Goal: Transaction & Acquisition: Purchase product/service

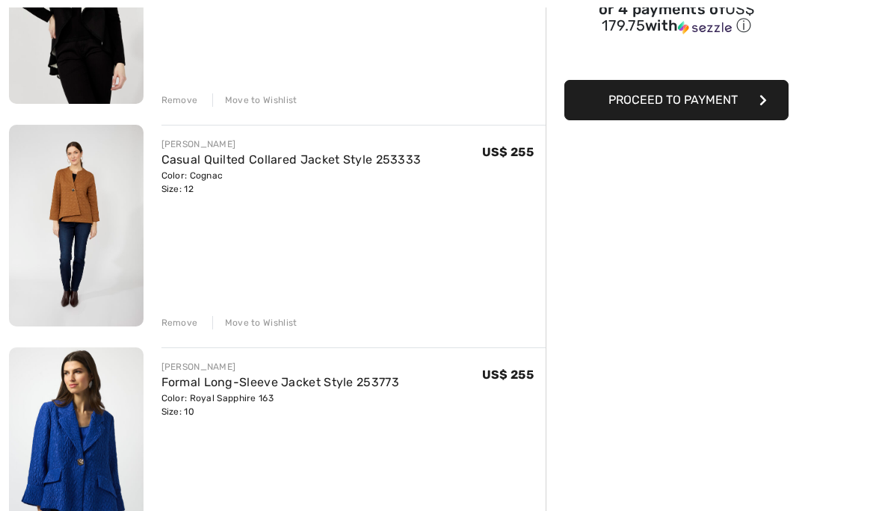
scroll to position [293, 0]
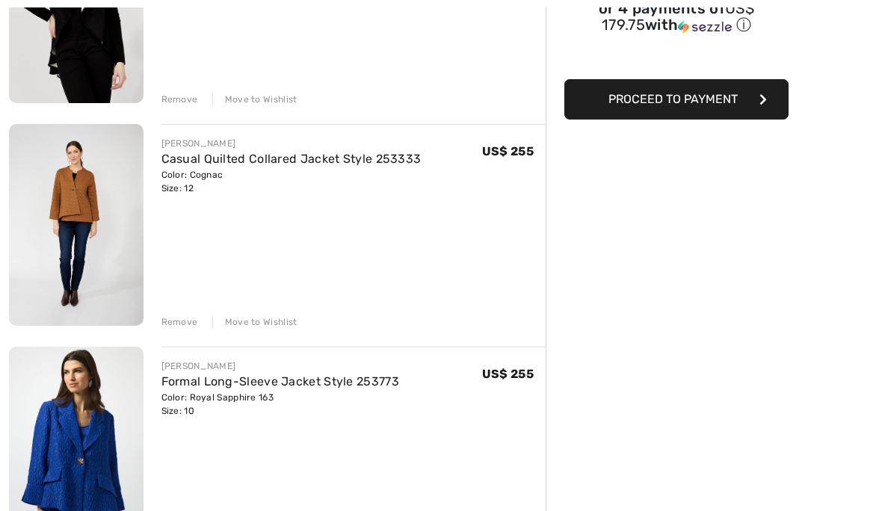
click at [709, 411] on div "Order Summary Details Items ( 3 ) US$ 719.00 Promo code US$ 0.00 Shipping Free …" at bounding box center [714, 364] width 336 height 1168
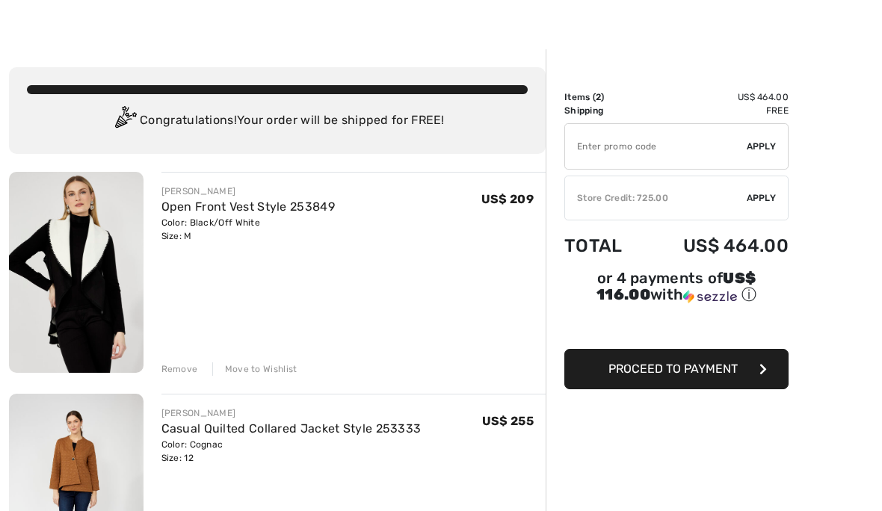
scroll to position [25, 0]
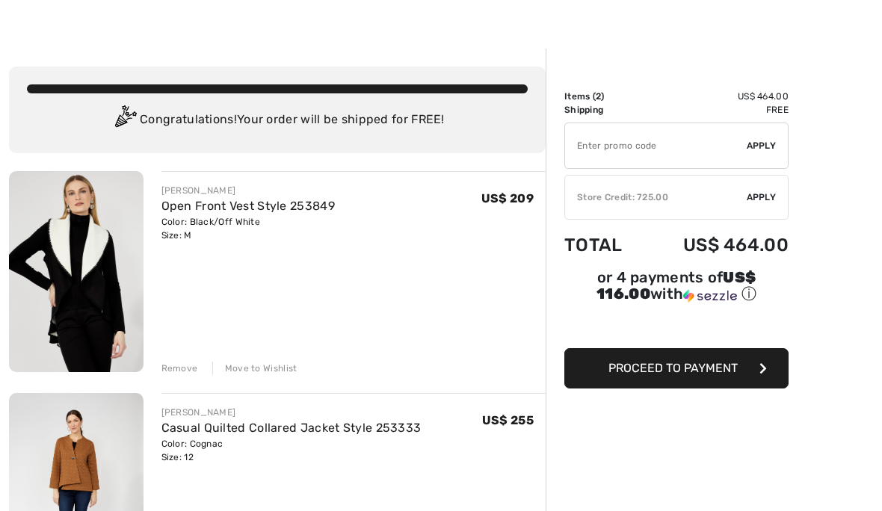
click at [671, 487] on div "Order Summary Details Items ( 2 ) US$ 464.00 Promo code US$ 0.00 Shipping Free …" at bounding box center [714, 522] width 336 height 946
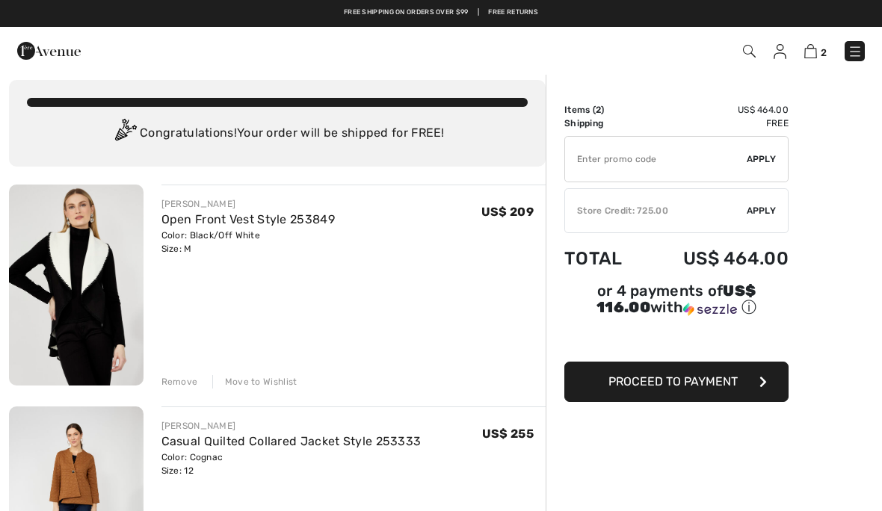
scroll to position [0, 0]
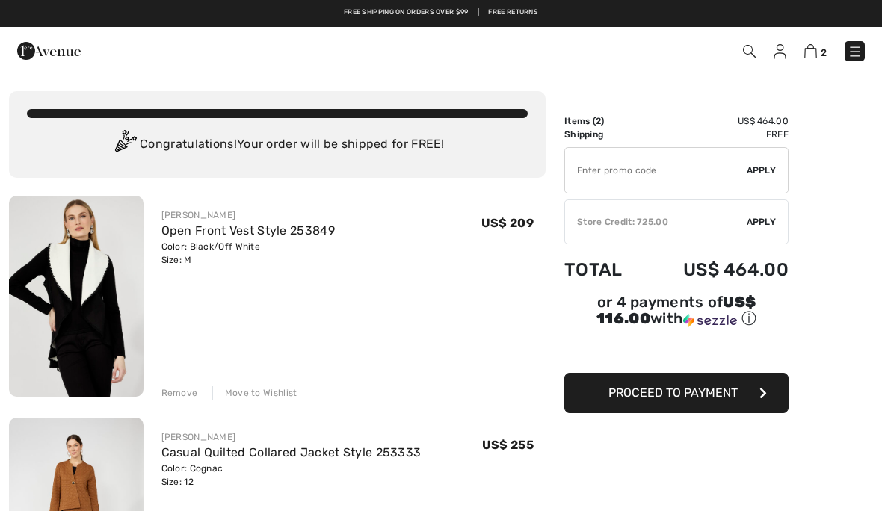
click at [763, 225] on span "Apply" at bounding box center [762, 221] width 30 height 13
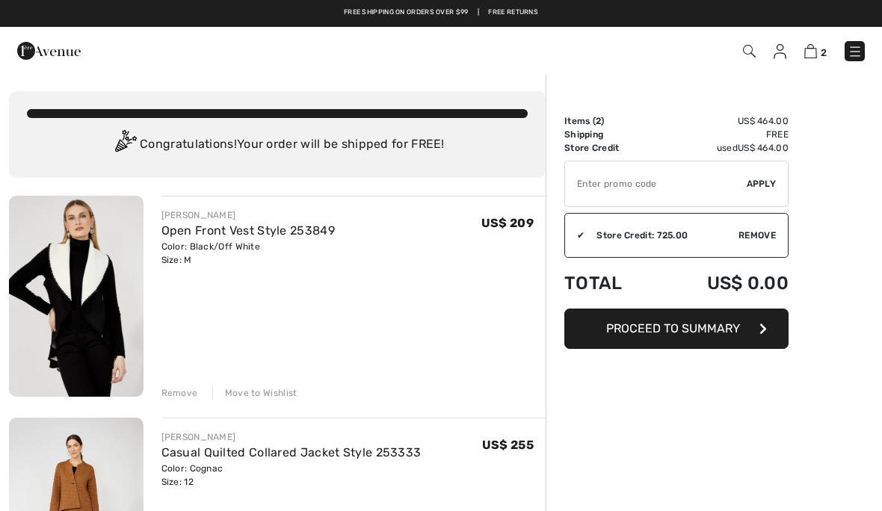
click at [769, 336] on button "Proceed to Summary" at bounding box center [676, 329] width 224 height 40
click at [736, 331] on span "Proceed to Summary" at bounding box center [673, 328] width 134 height 14
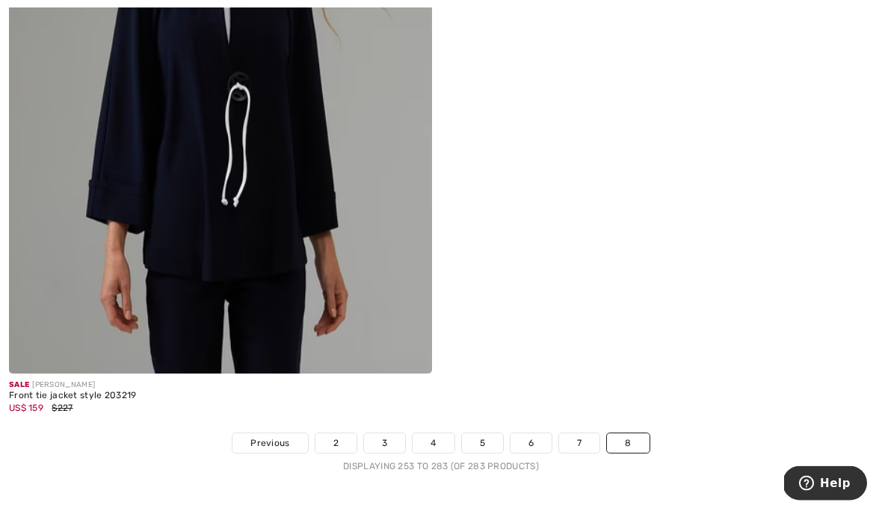
scroll to position [11251, 0]
click at [343, 434] on link "2" at bounding box center [335, 443] width 41 height 19
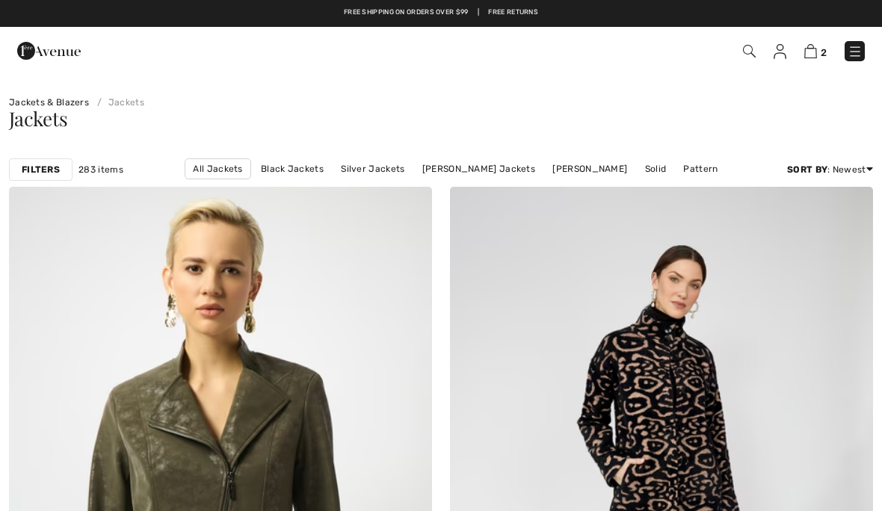
checkbox input "true"
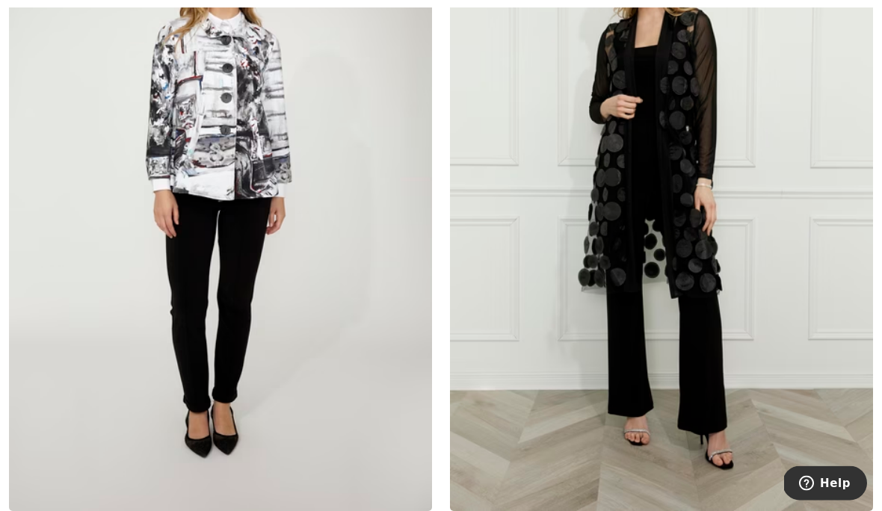
scroll to position [4632, 0]
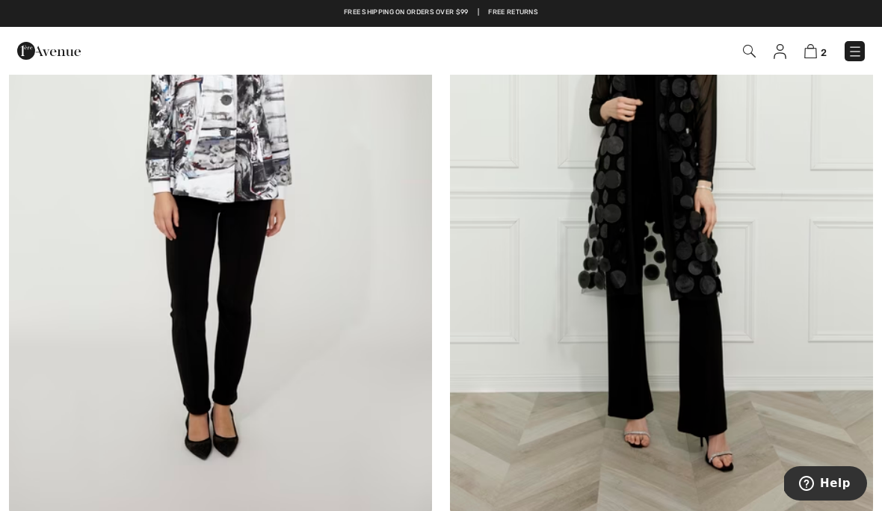
click at [659, 244] on img at bounding box center [661, 196] width 423 height 635
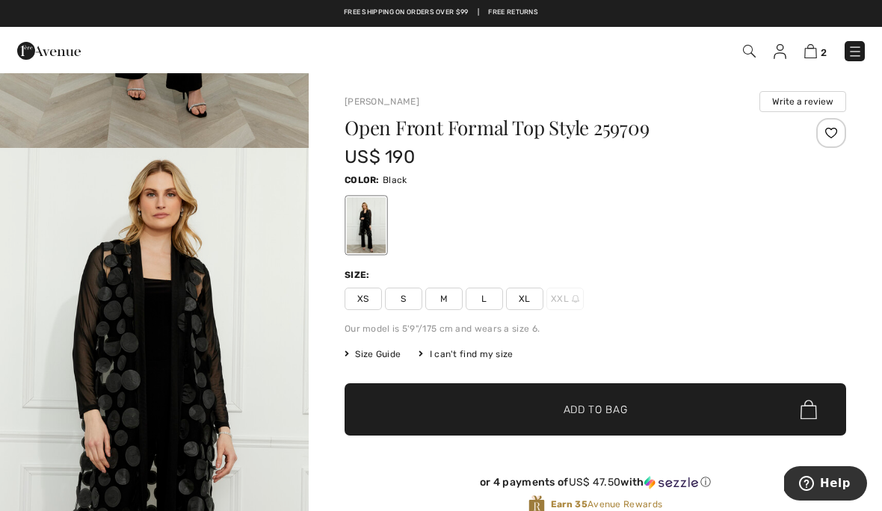
scroll to position [382, 0]
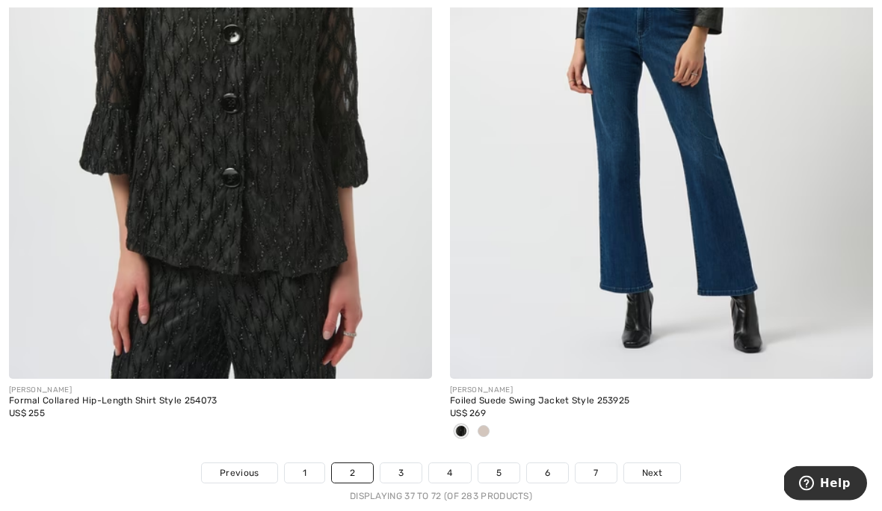
scroll to position [12633, 0]
click at [305, 464] on link "1" at bounding box center [305, 473] width 40 height 19
click at [314, 464] on link "1" at bounding box center [305, 473] width 40 height 19
click at [305, 464] on link "1" at bounding box center [305, 473] width 40 height 19
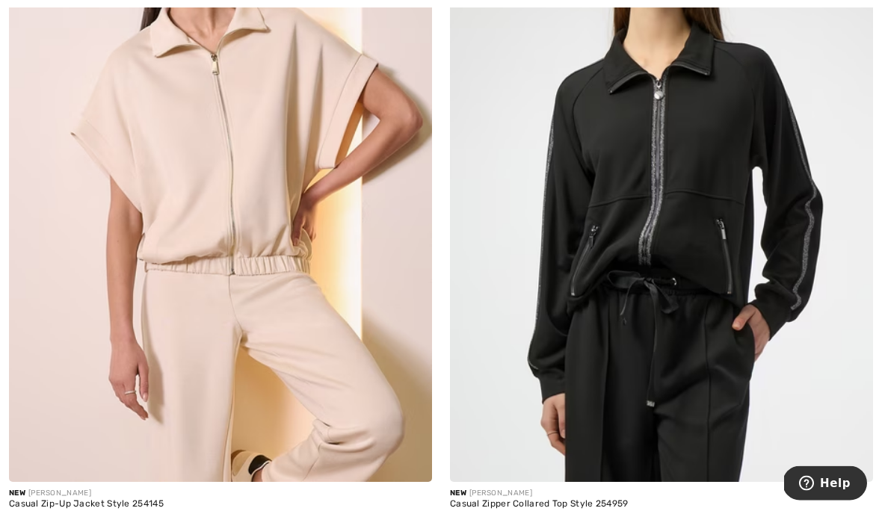
scroll to position [339, 0]
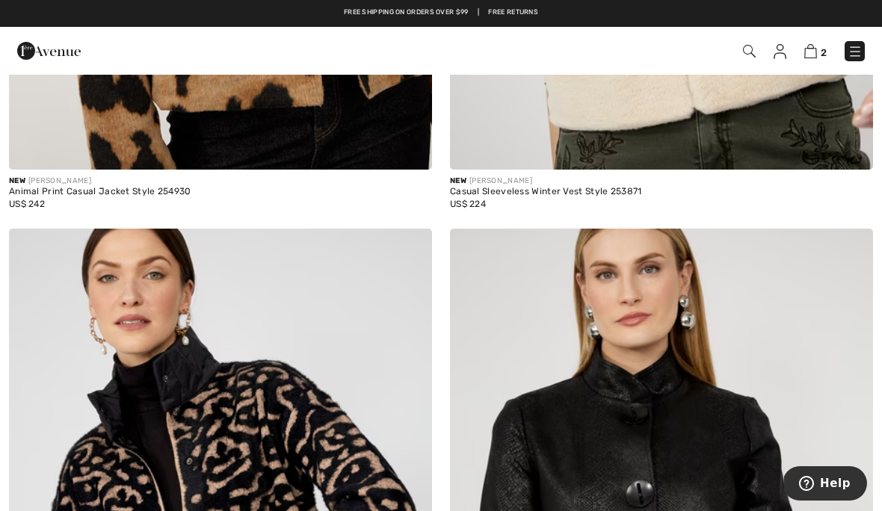
scroll to position [1373, 0]
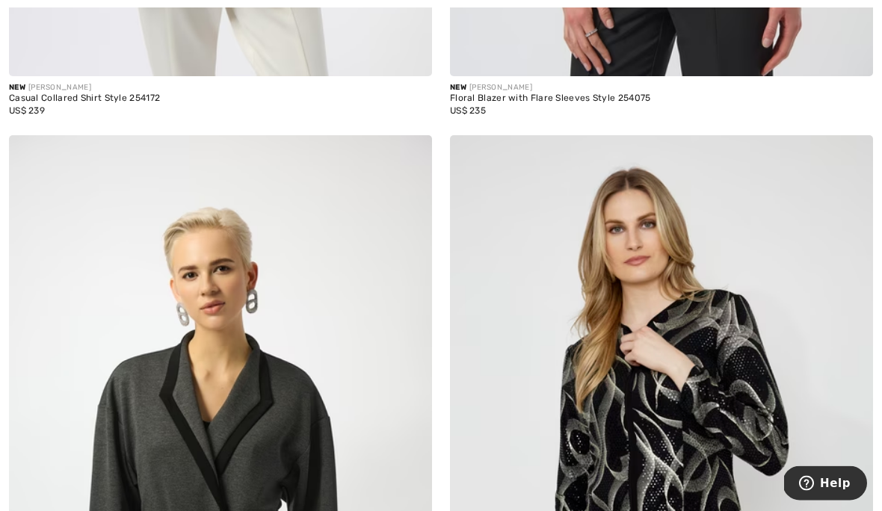
scroll to position [12279, 0]
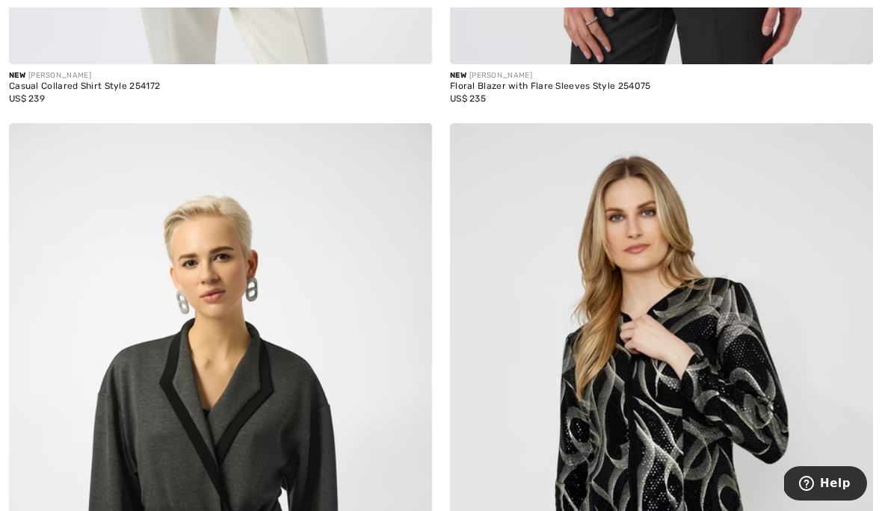
click at [239, 406] on img at bounding box center [220, 440] width 423 height 635
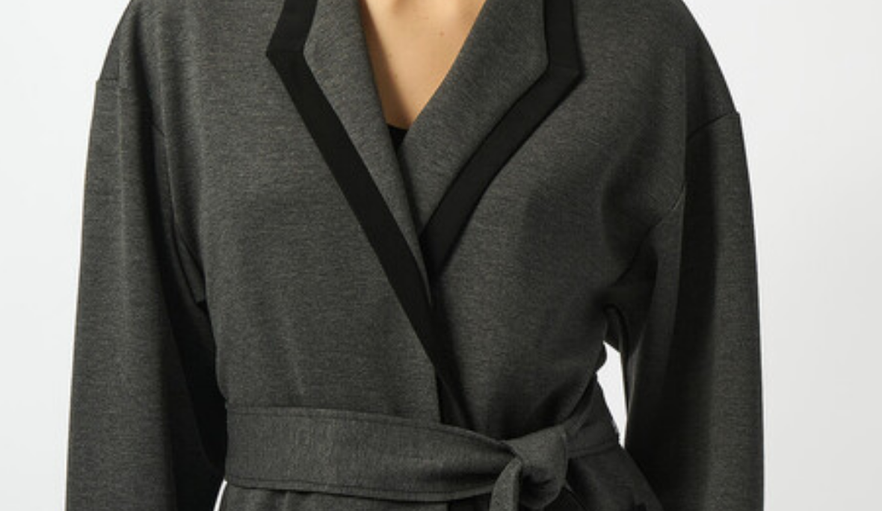
scroll to position [49, 0]
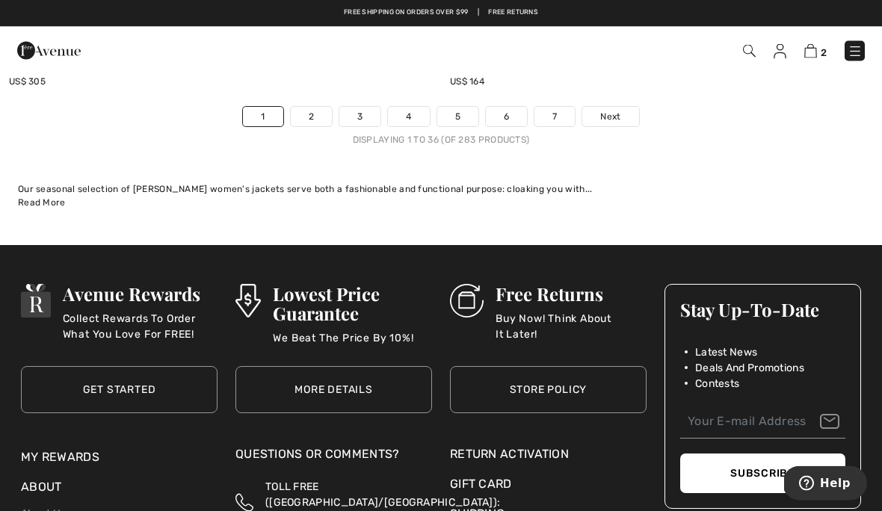
scroll to position [12982, 0]
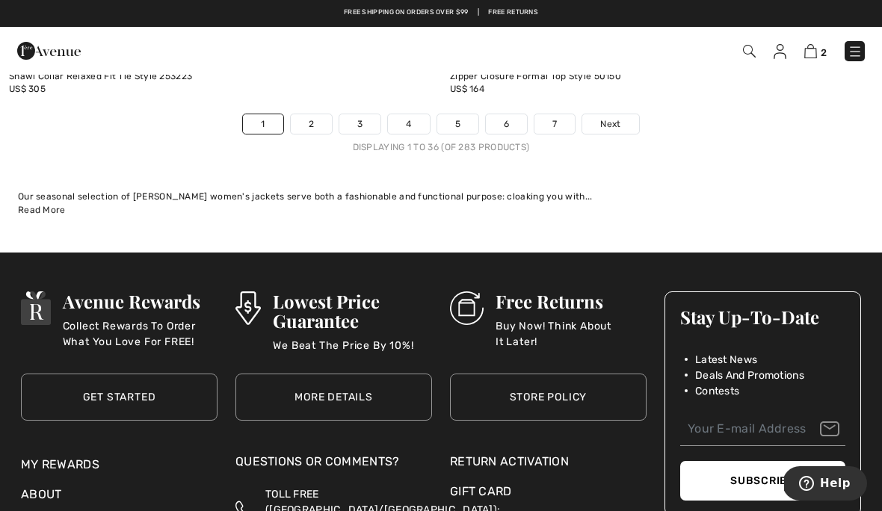
click at [362, 114] on link "3" at bounding box center [359, 123] width 41 height 19
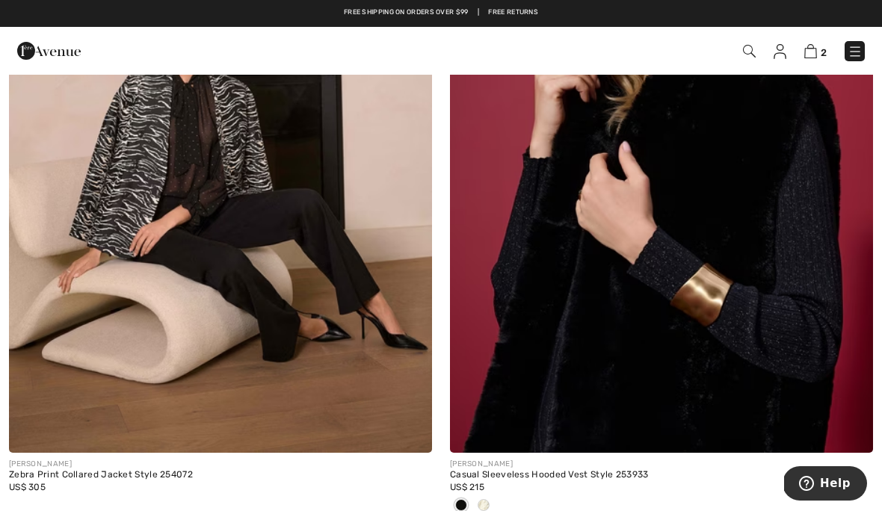
scroll to position [3885, 0]
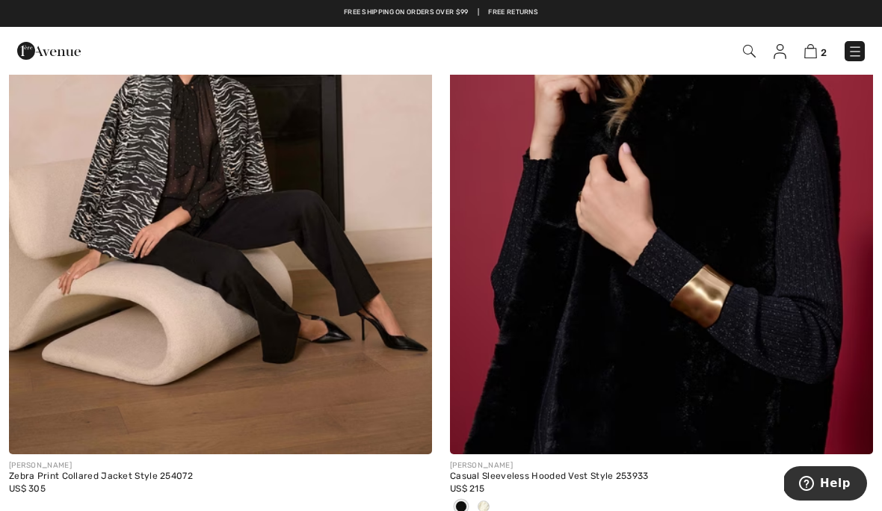
click at [497, 496] on div at bounding box center [661, 508] width 423 height 25
click at [489, 499] on div at bounding box center [483, 508] width 22 height 25
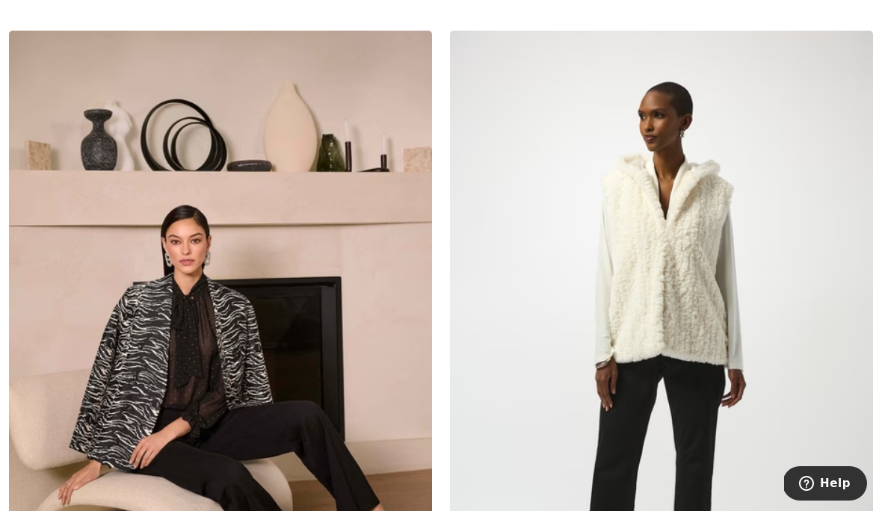
scroll to position [3674, 0]
click at [177, 348] on img at bounding box center [220, 347] width 423 height 635
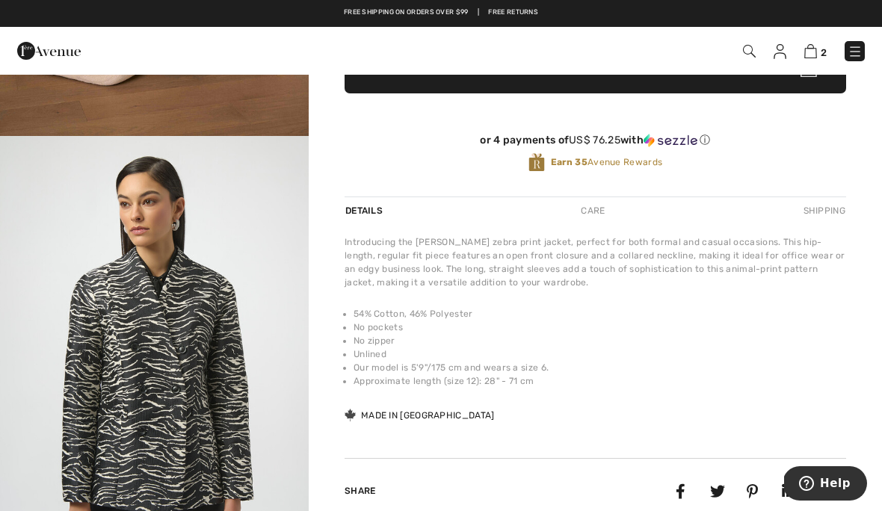
scroll to position [401, 0]
click at [772, 413] on div "Introducing the Joseph Ribkoff zebra print jacket, perfect for both formal and …" at bounding box center [596, 329] width 502 height 188
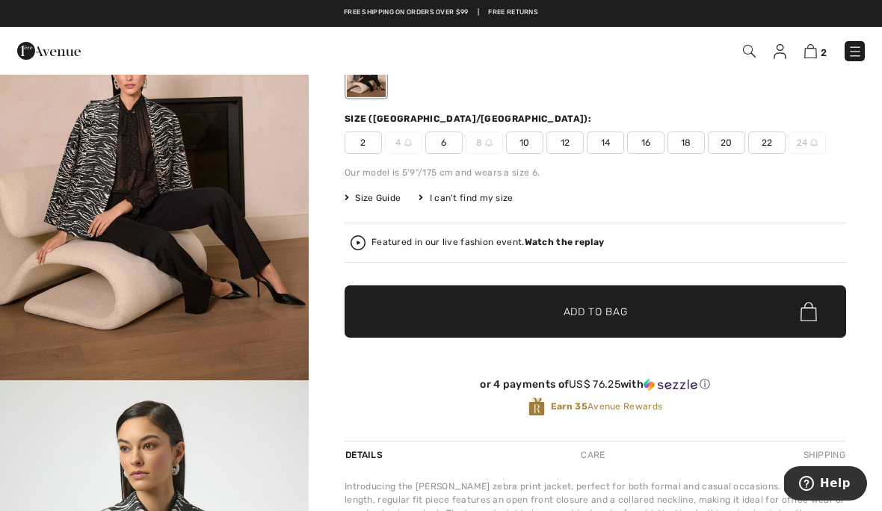
scroll to position [0, 0]
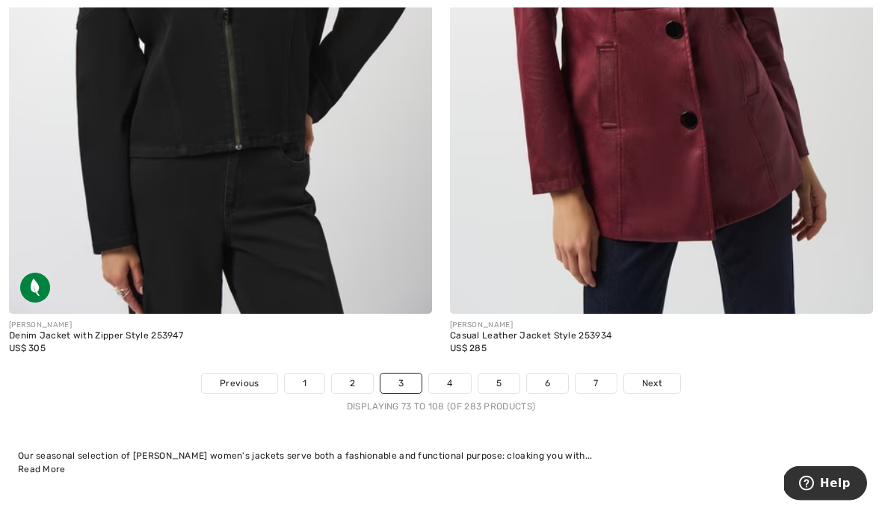
scroll to position [12723, 0]
click at [453, 374] on link "4" at bounding box center [449, 383] width 41 height 19
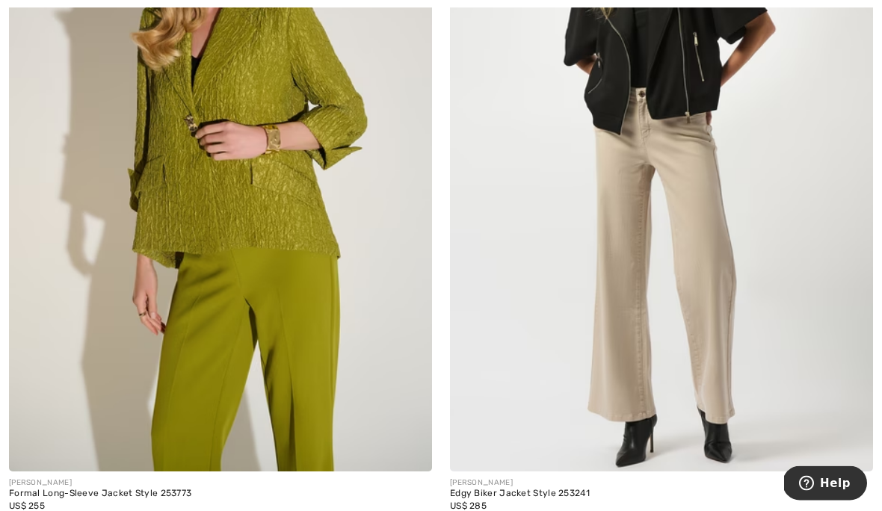
scroll to position [350, 0]
click at [244, 160] on img at bounding box center [220, 154] width 423 height 635
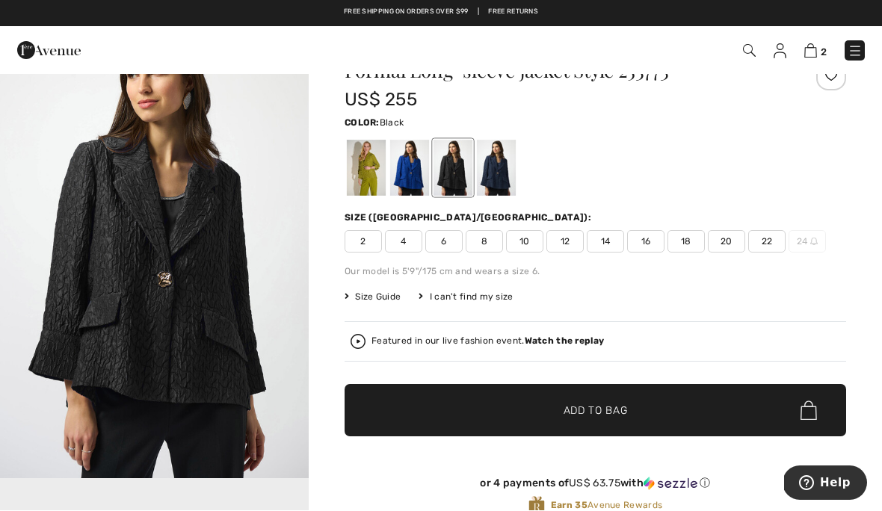
scroll to position [58, 0]
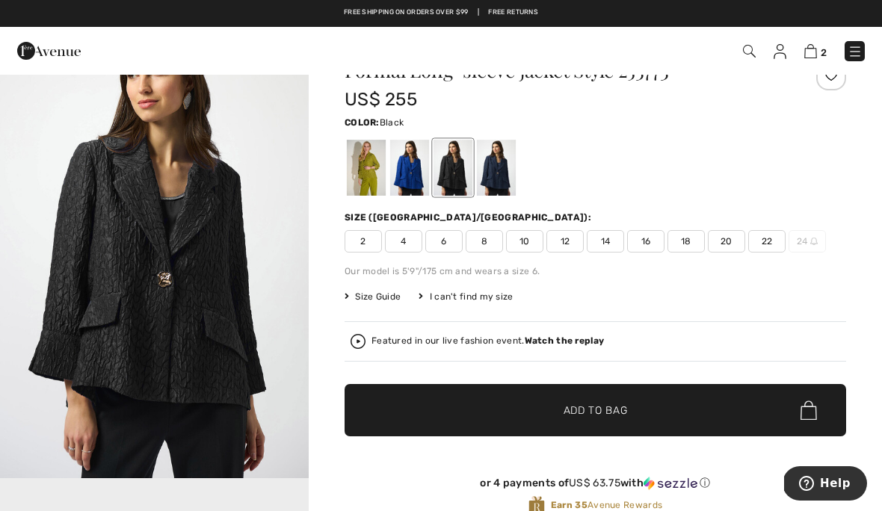
click at [407, 166] on div at bounding box center [409, 168] width 39 height 56
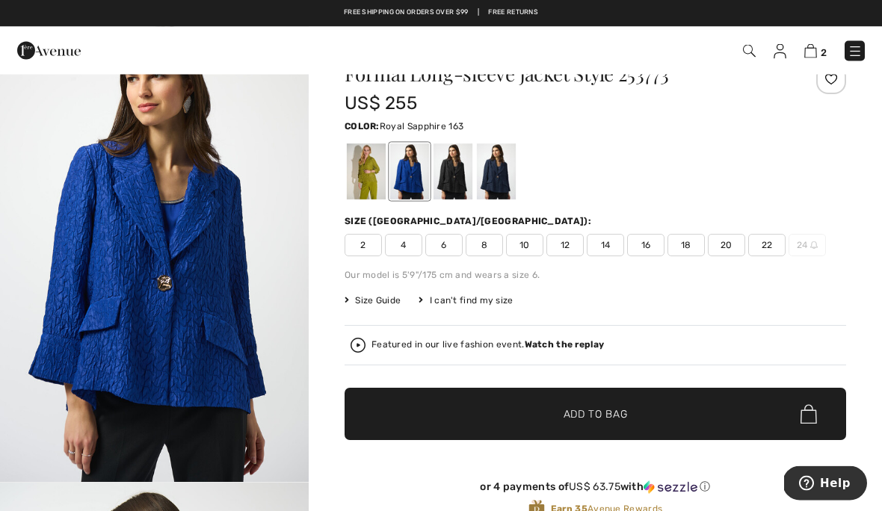
scroll to position [54, 0]
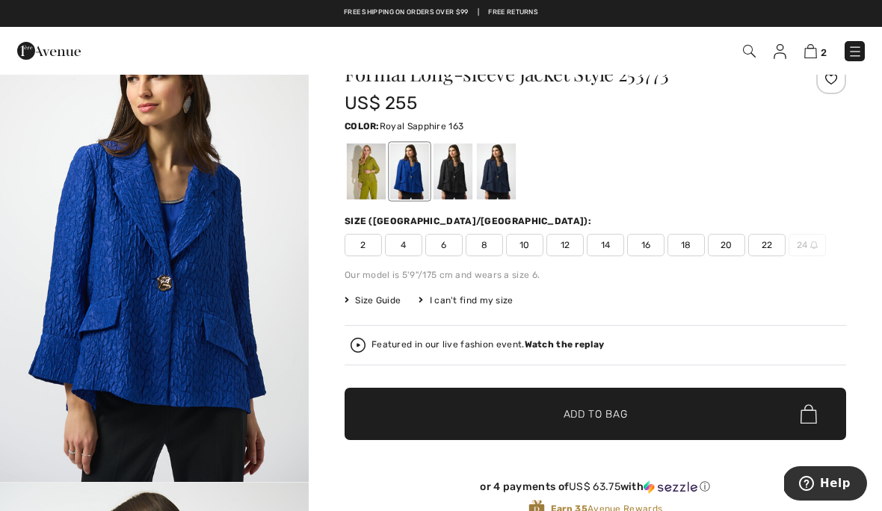
click at [367, 170] on div at bounding box center [366, 172] width 39 height 56
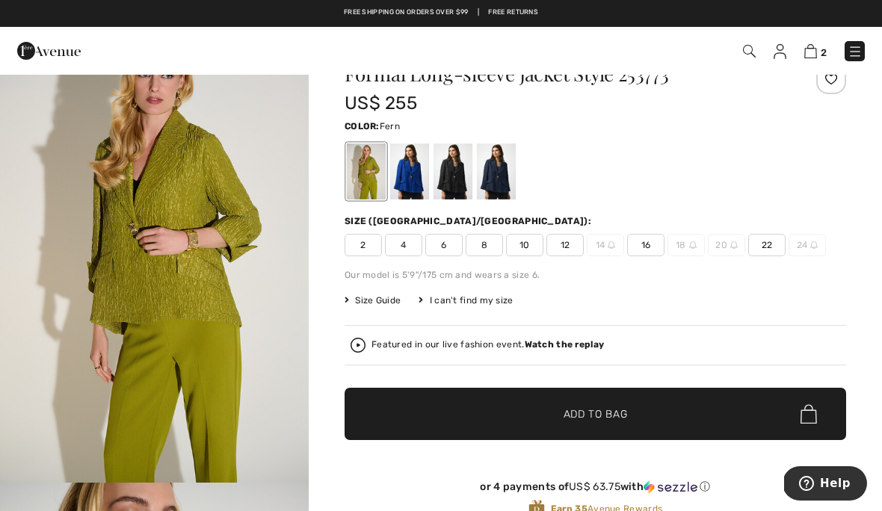
click at [407, 171] on div at bounding box center [409, 172] width 39 height 56
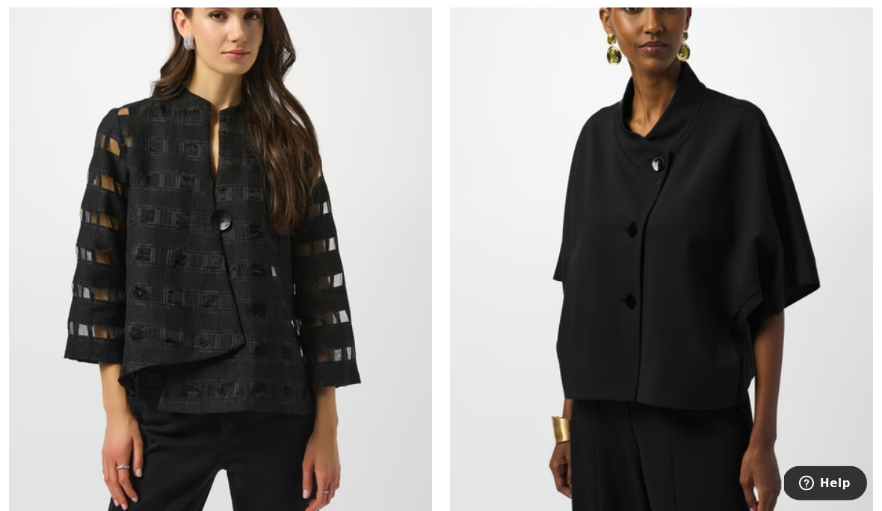
scroll to position [1679, 0]
click at [212, 234] on img at bounding box center [220, 237] width 423 height 635
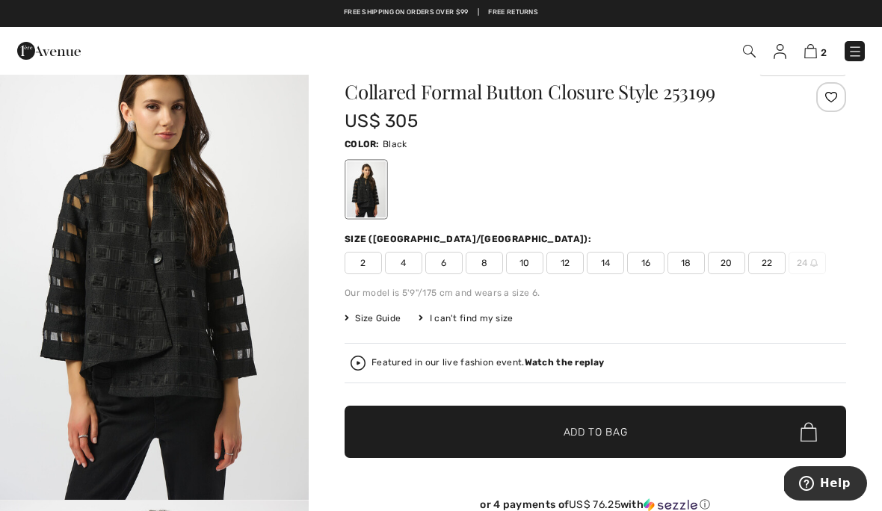
scroll to position [29, 0]
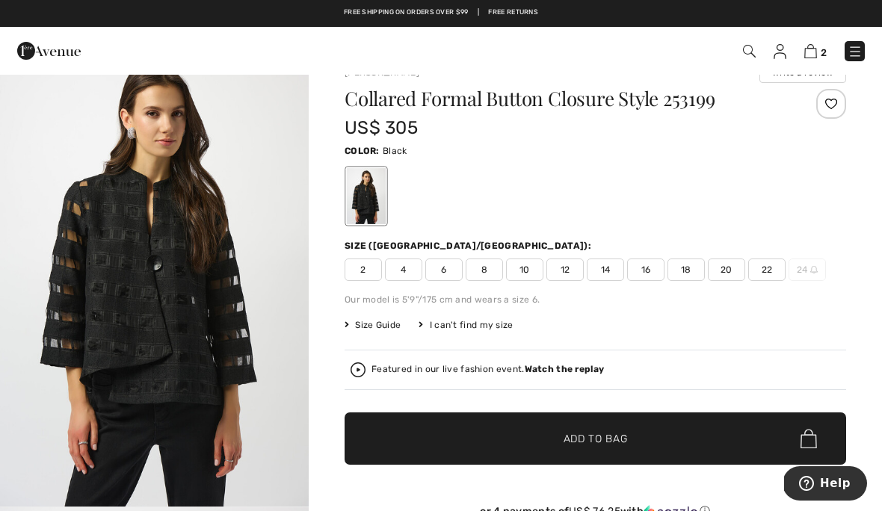
click at [574, 260] on span "12" at bounding box center [564, 270] width 37 height 22
click at [620, 440] on span "Add to Bag" at bounding box center [596, 439] width 64 height 16
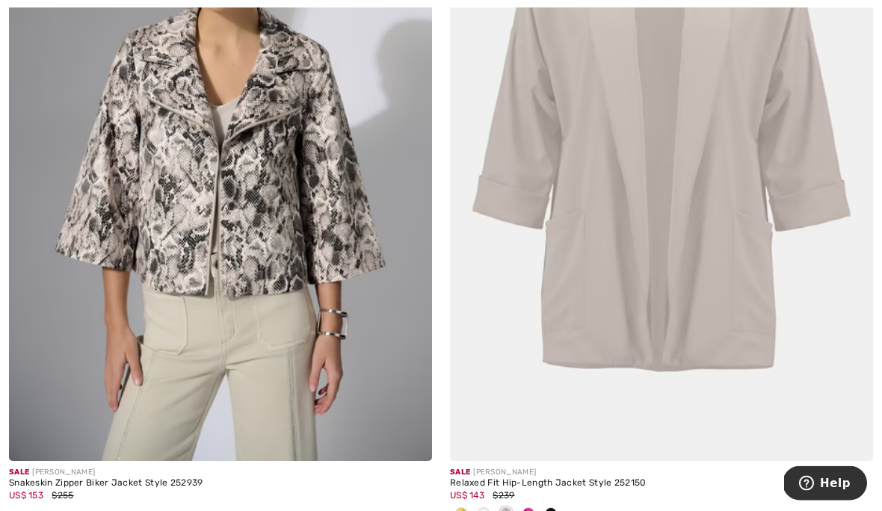
scroll to position [9702, 0]
click at [466, 508] on span at bounding box center [461, 514] width 12 height 12
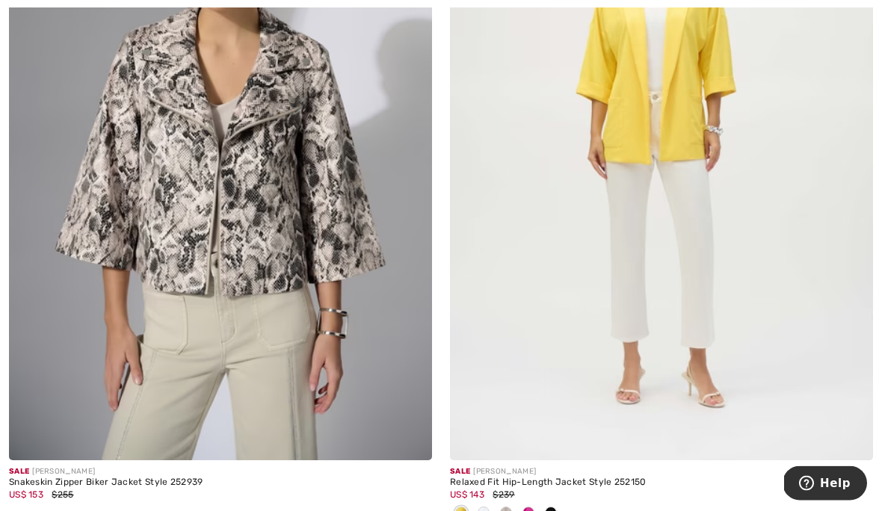
scroll to position [9703, 0]
click at [539, 502] on div at bounding box center [528, 514] width 22 height 25
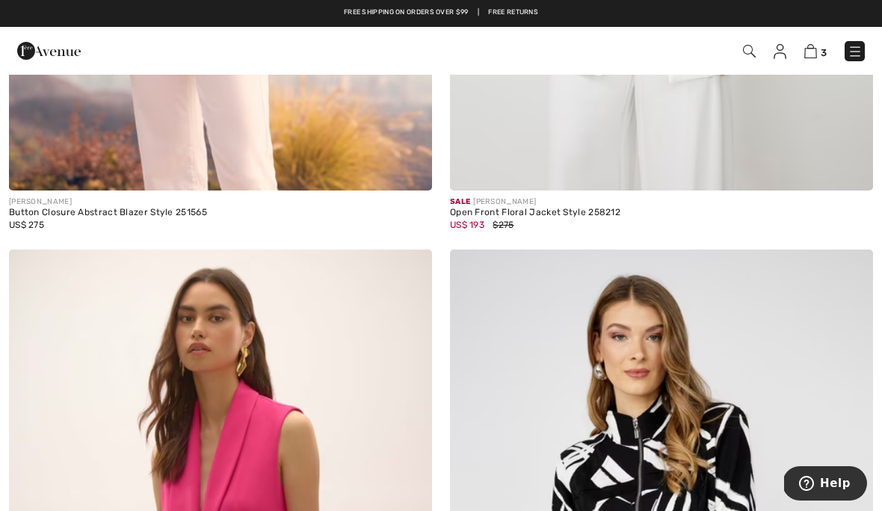
scroll to position [12099, 0]
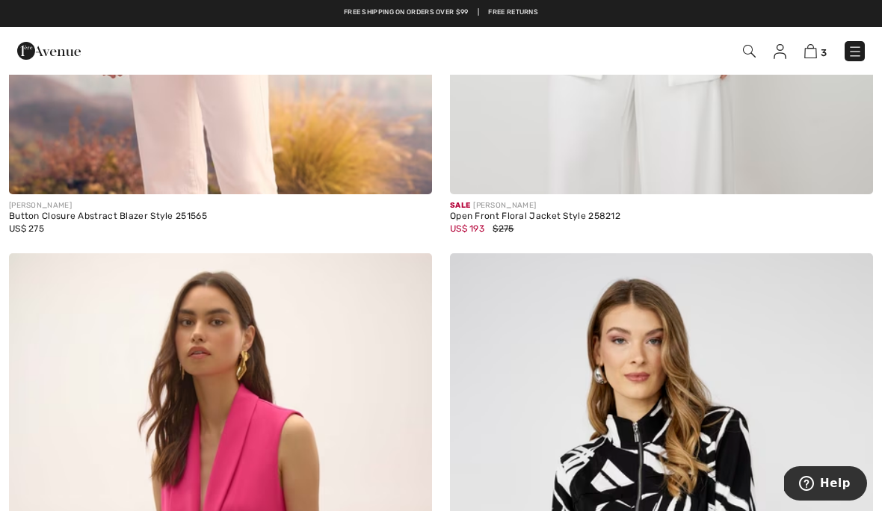
click at [815, 52] on img at bounding box center [810, 51] width 13 height 14
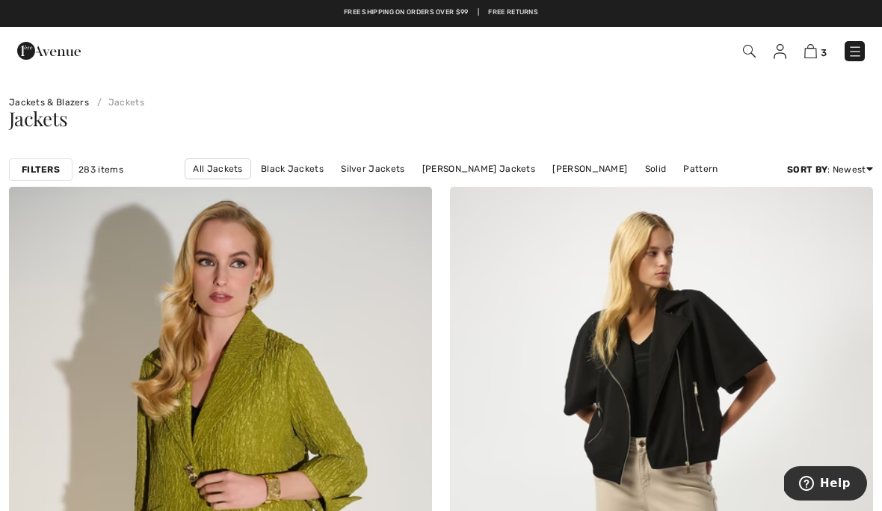
click at [54, 103] on link "Jackets & Blazers" at bounding box center [49, 102] width 80 height 10
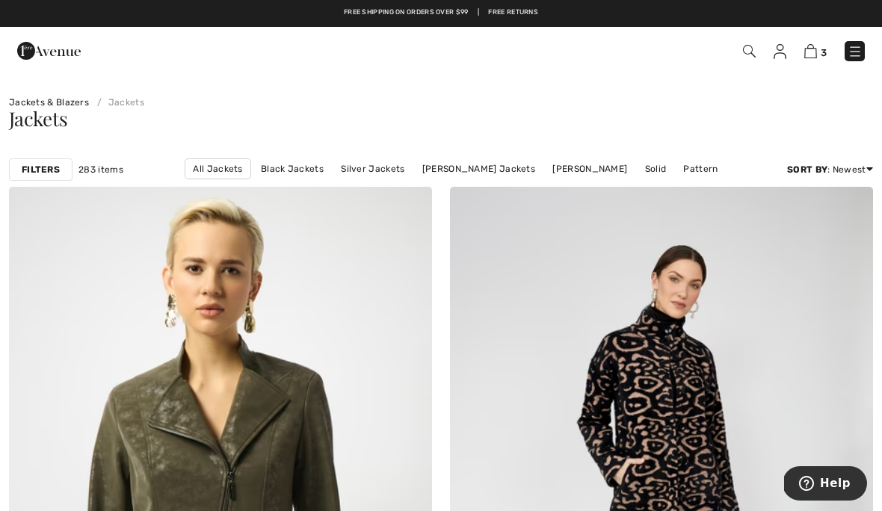
click at [861, 53] on img at bounding box center [855, 51] width 15 height 15
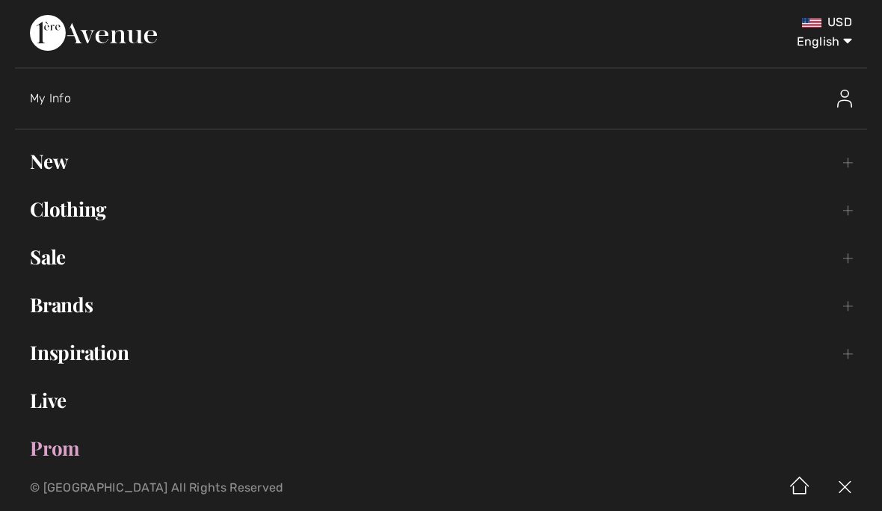
click at [83, 312] on link "Brands Open submenu" at bounding box center [441, 305] width 852 height 33
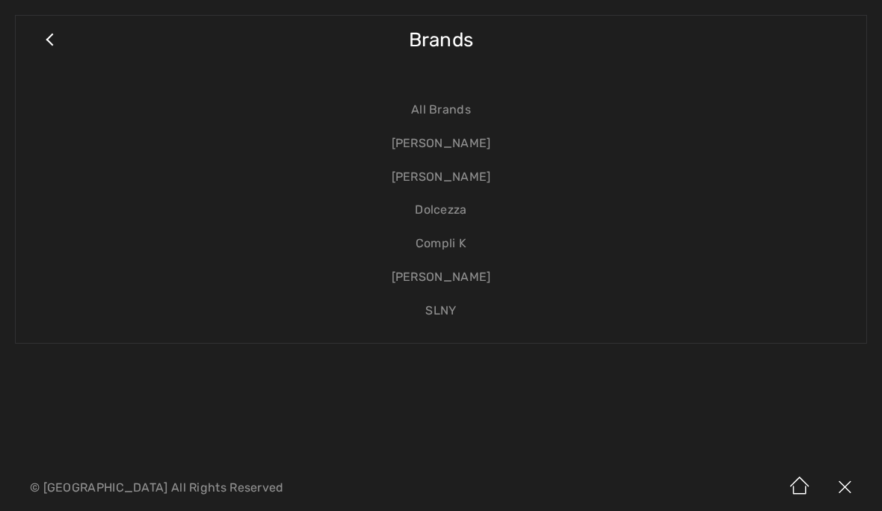
click at [461, 151] on link "[PERSON_NAME]" at bounding box center [441, 144] width 821 height 34
click at [458, 144] on link "[PERSON_NAME]" at bounding box center [441, 144] width 821 height 34
click at [437, 143] on link "[PERSON_NAME]" at bounding box center [441, 144] width 821 height 34
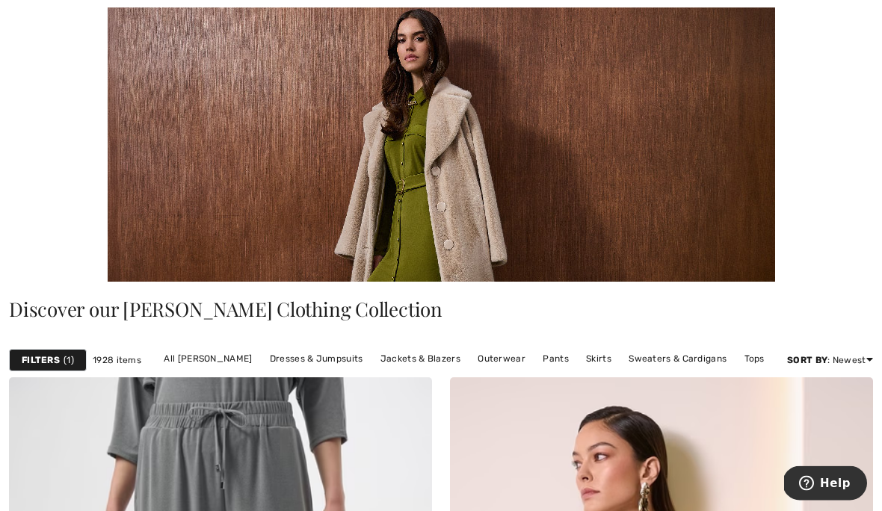
scroll to position [106, 0]
click at [675, 366] on link "Sweaters & Cardigans" at bounding box center [677, 358] width 113 height 19
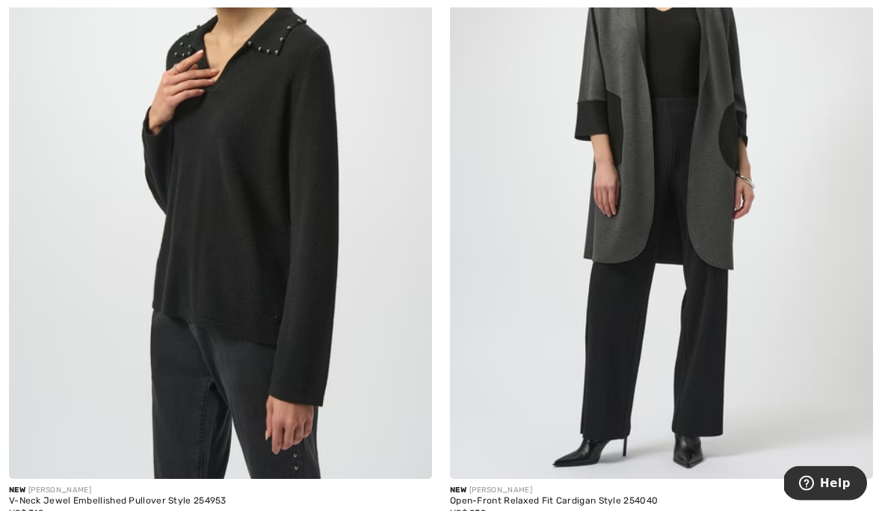
scroll to position [342, 0]
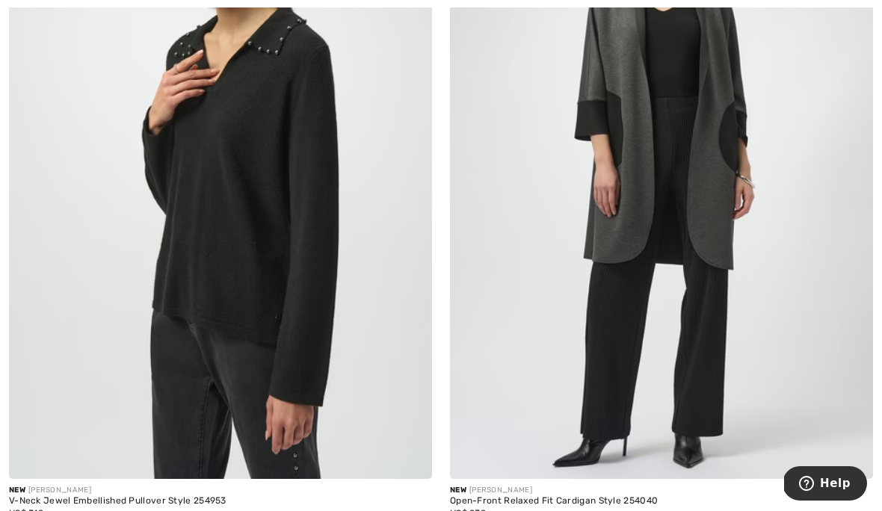
click at [709, 336] on img at bounding box center [661, 161] width 423 height 635
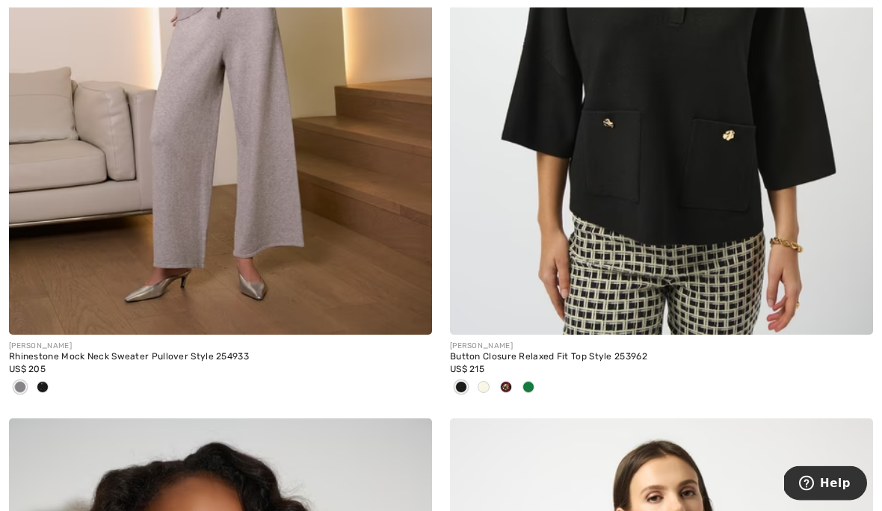
scroll to position [7039, 0]
click at [544, 384] on div at bounding box center [661, 388] width 423 height 25
click at [538, 380] on div at bounding box center [528, 388] width 22 height 25
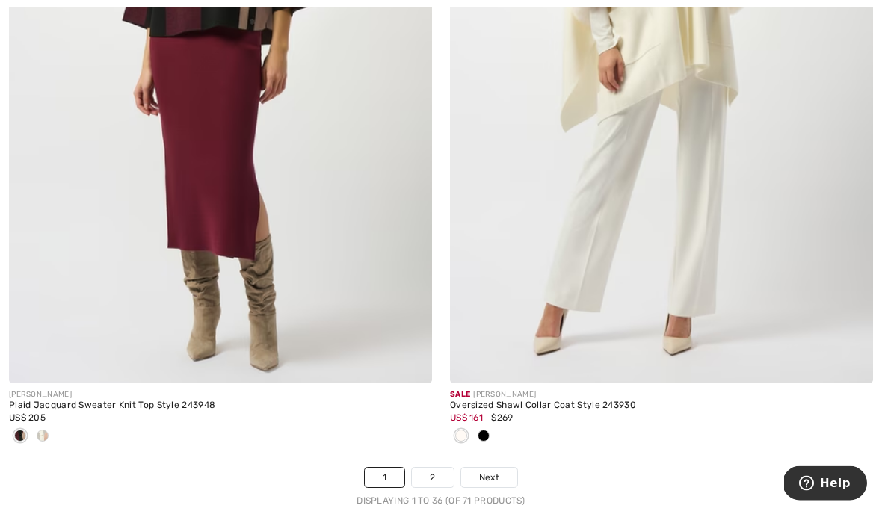
scroll to position [12801, 0]
click at [437, 468] on link "2" at bounding box center [432, 477] width 41 height 19
click at [443, 468] on link "2" at bounding box center [432, 477] width 41 height 19
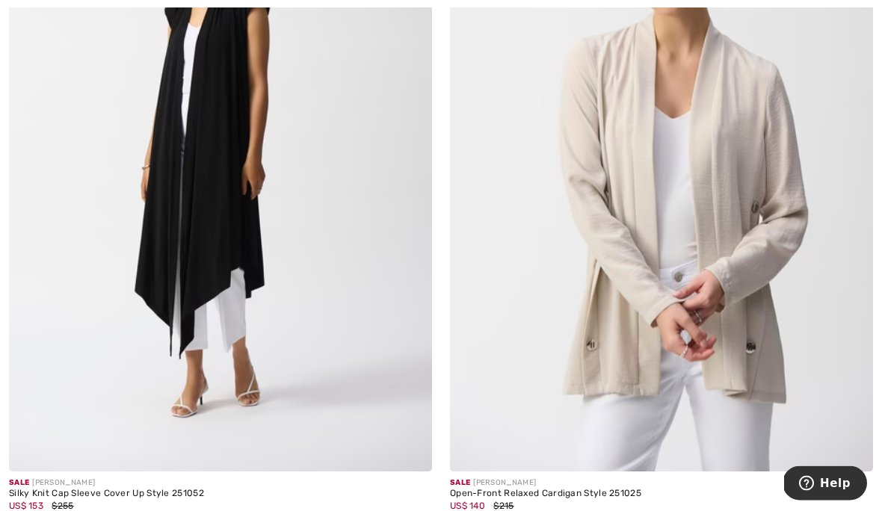
scroll to position [3867, 0]
click at [207, 72] on img at bounding box center [220, 154] width 423 height 635
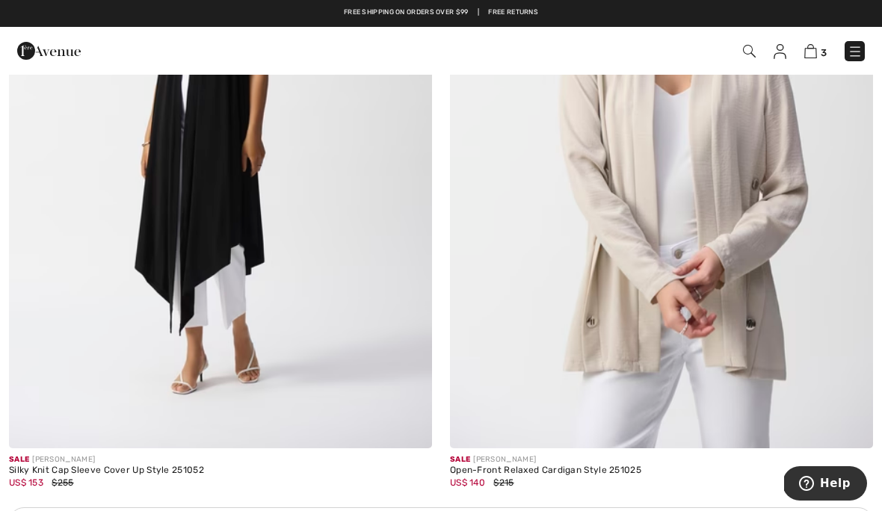
scroll to position [3889, 0]
click at [712, 300] on img at bounding box center [661, 132] width 423 height 635
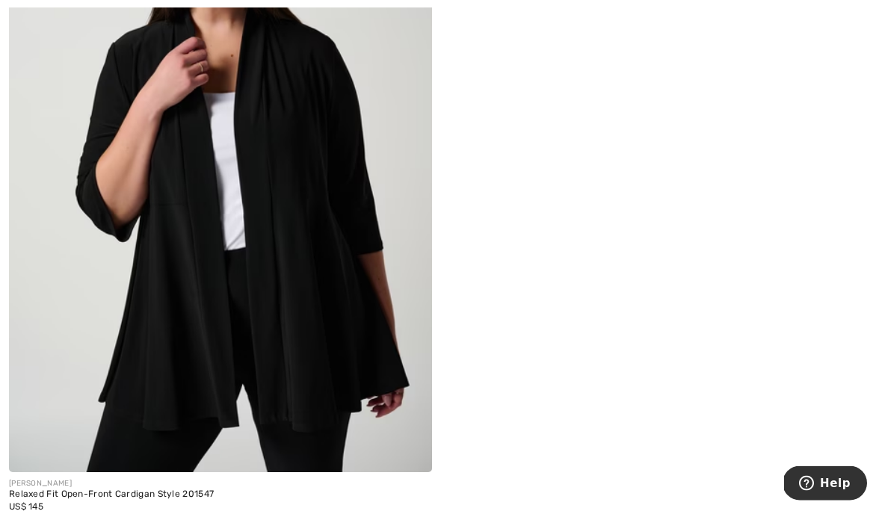
scroll to position [12614, 0]
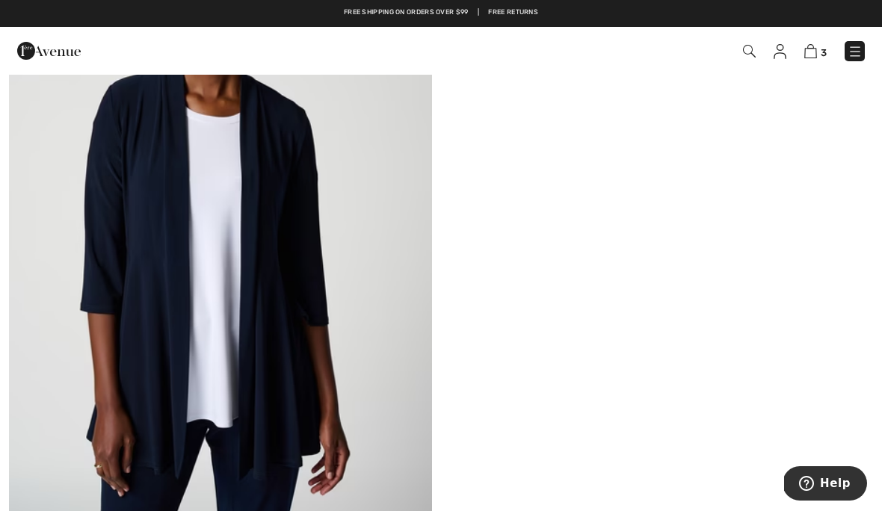
scroll to position [12559, 0]
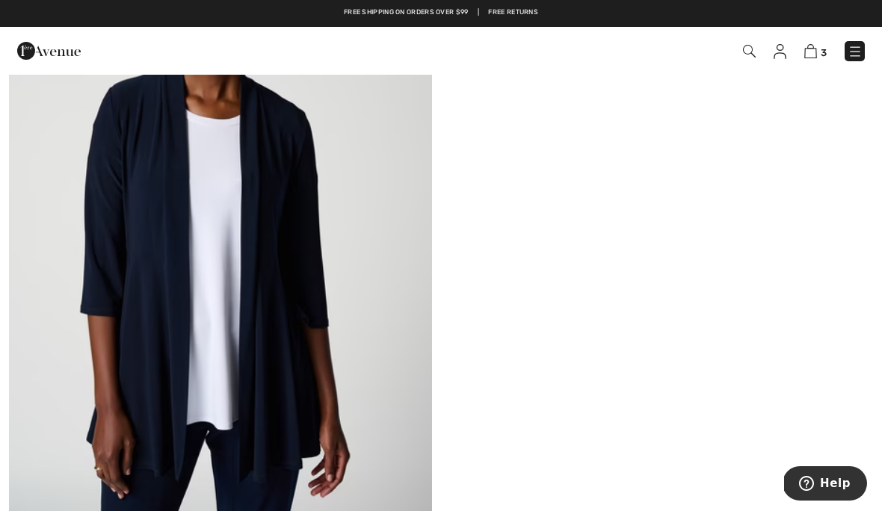
click at [224, 296] on img at bounding box center [220, 209] width 423 height 635
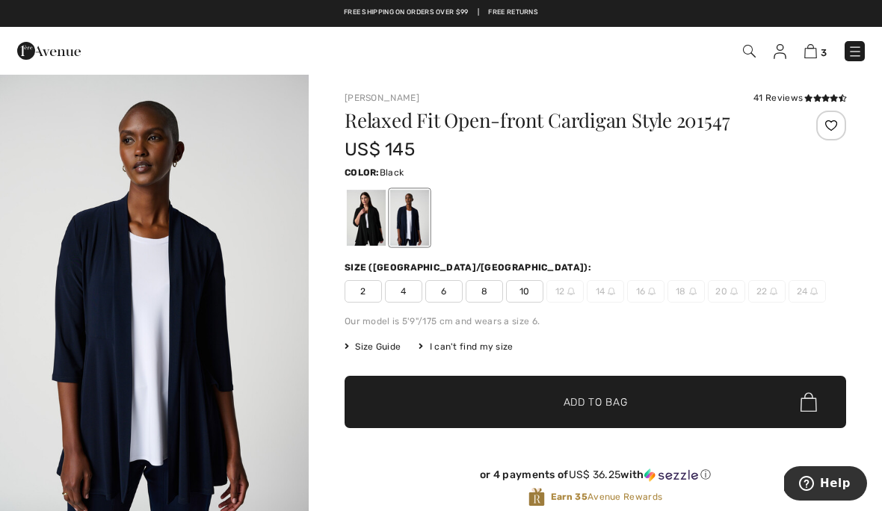
click at [363, 217] on div at bounding box center [366, 218] width 39 height 56
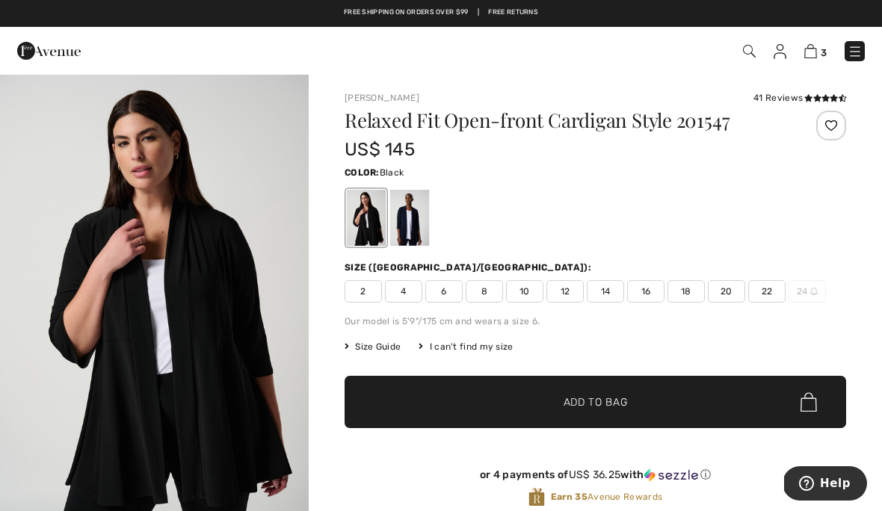
click at [816, 58] on img at bounding box center [810, 51] width 13 height 14
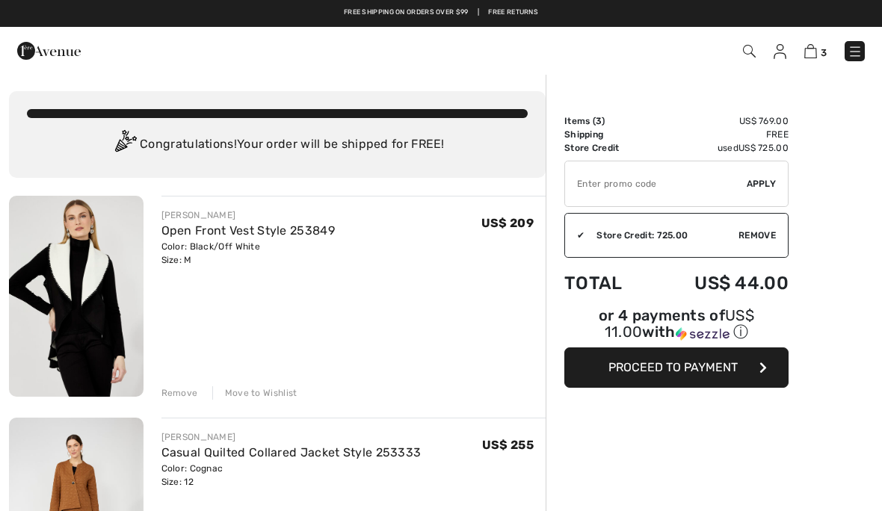
checkbox input "true"
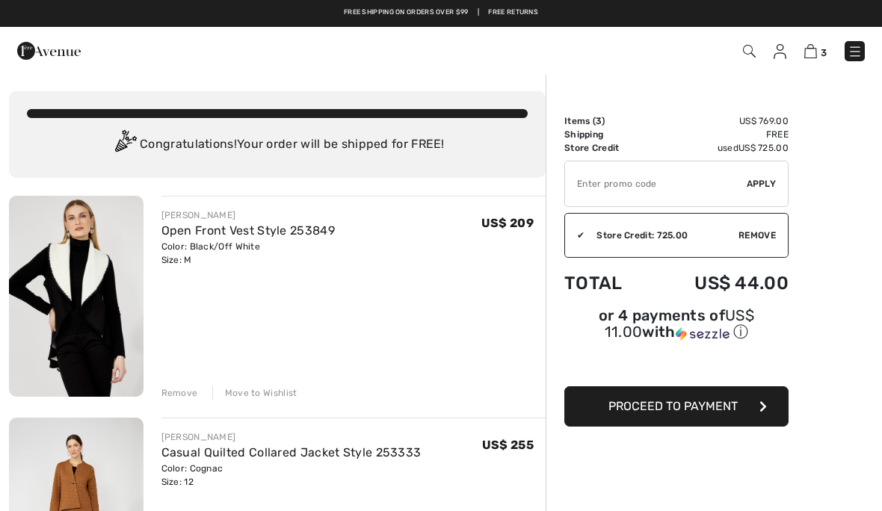
click at [762, 416] on button "Proceed to Payment" at bounding box center [676, 407] width 224 height 40
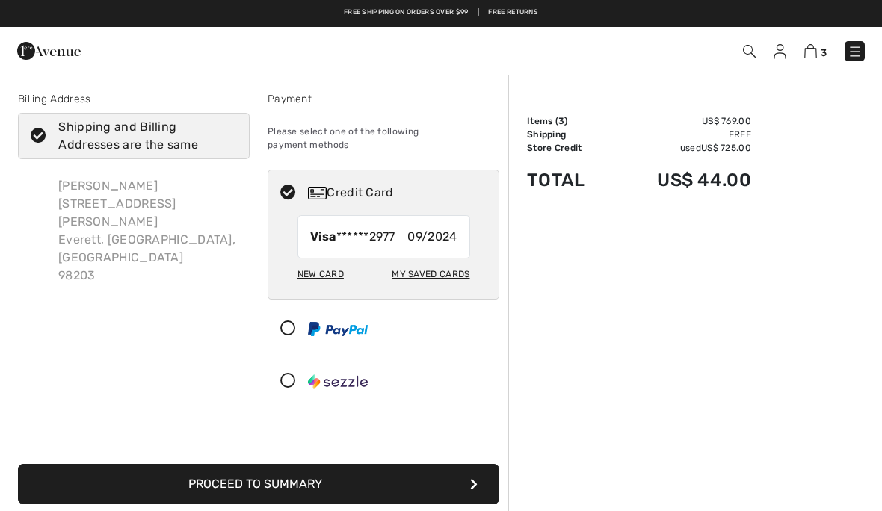
click at [474, 478] on icon "submit" at bounding box center [473, 484] width 7 height 12
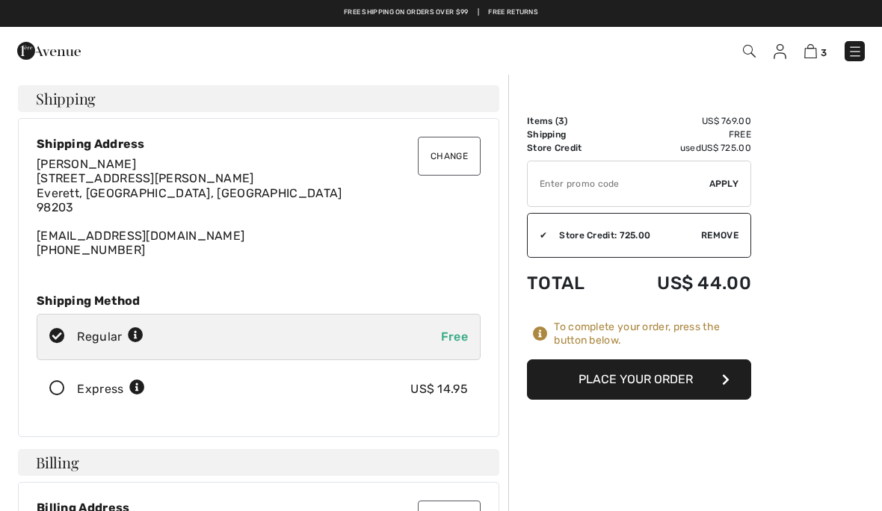
checkbox input "true"
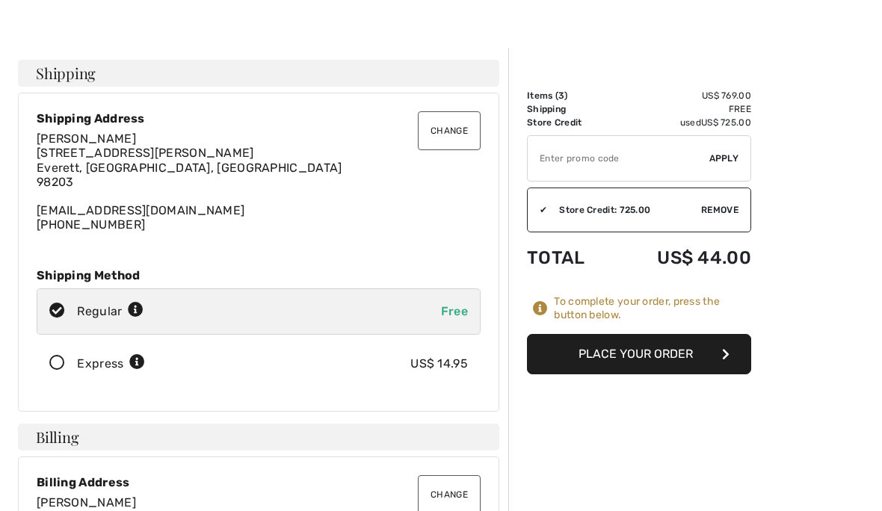
scroll to position [28, 0]
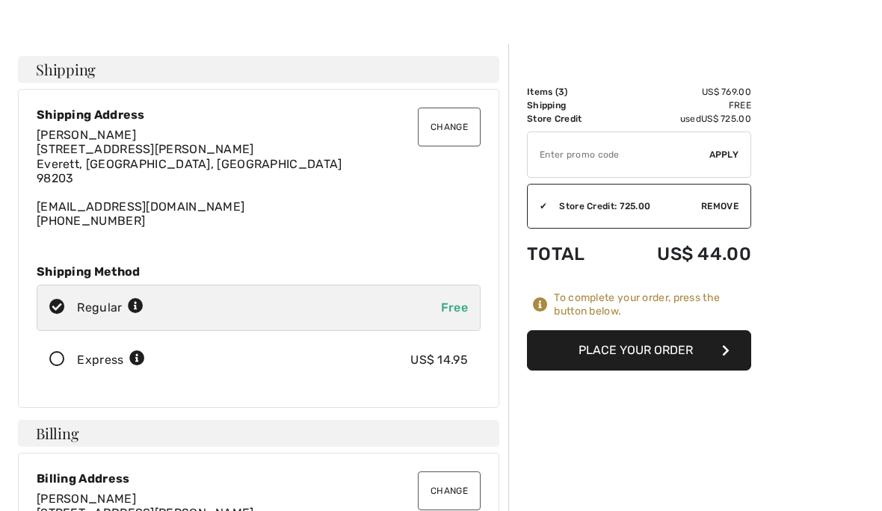
click at [732, 350] on button "Place Your Order" at bounding box center [639, 351] width 224 height 40
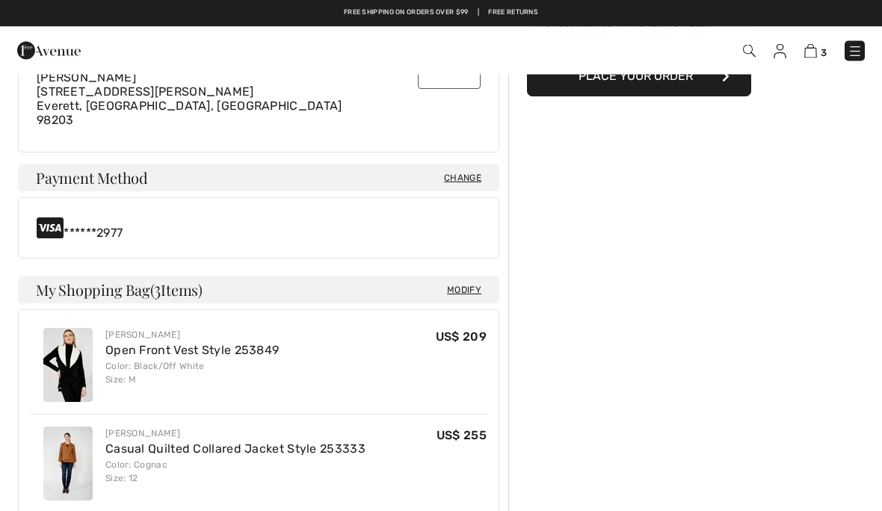
scroll to position [450, 0]
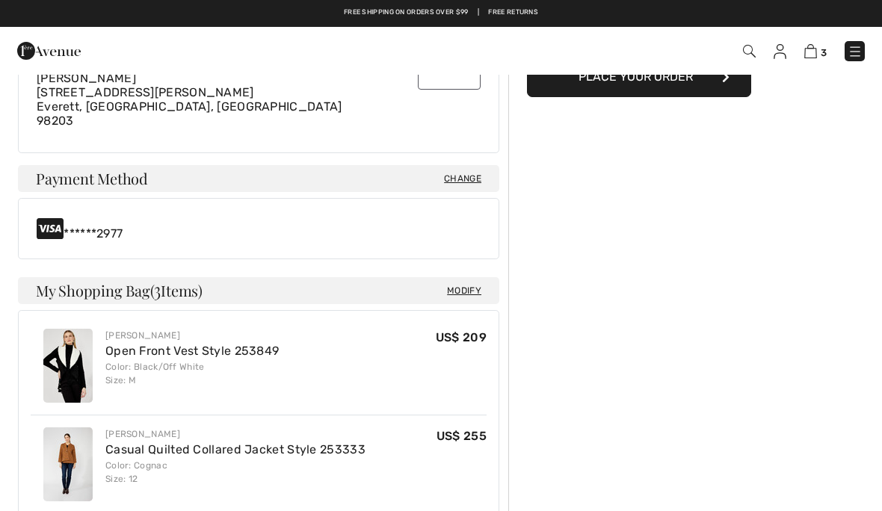
click at [474, 172] on span "Change" at bounding box center [462, 178] width 37 height 13
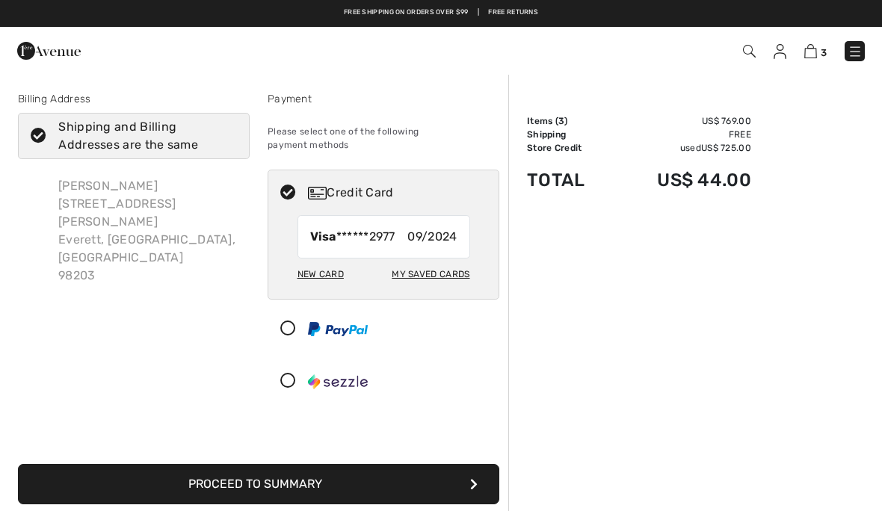
checkbox input "true"
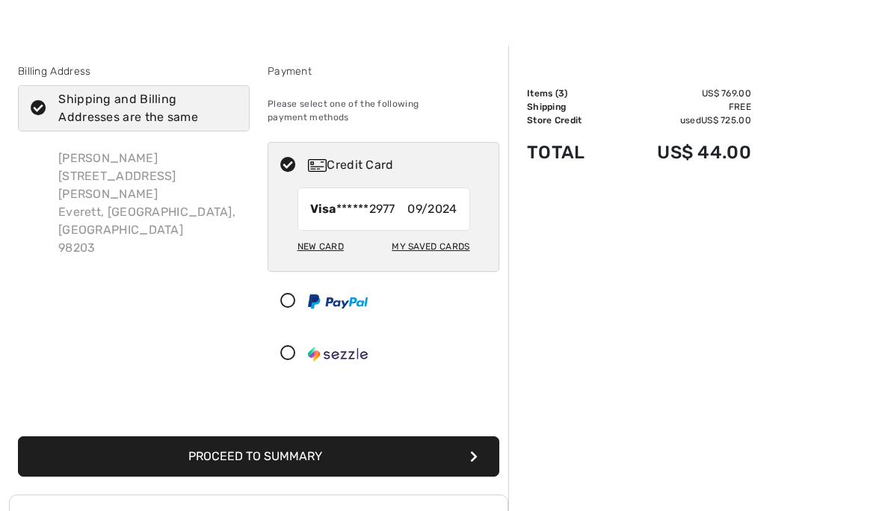
click at [333, 234] on div "New Card" at bounding box center [321, 246] width 46 height 25
radio input "true"
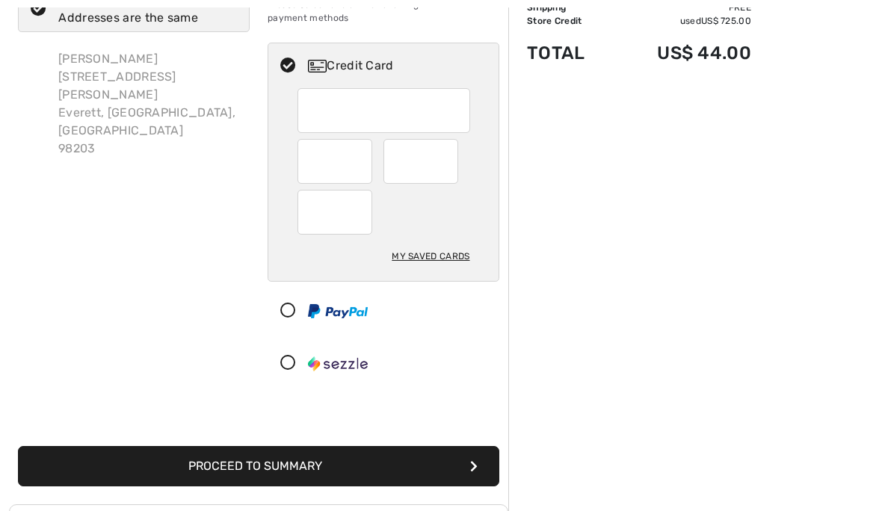
scroll to position [126, 0]
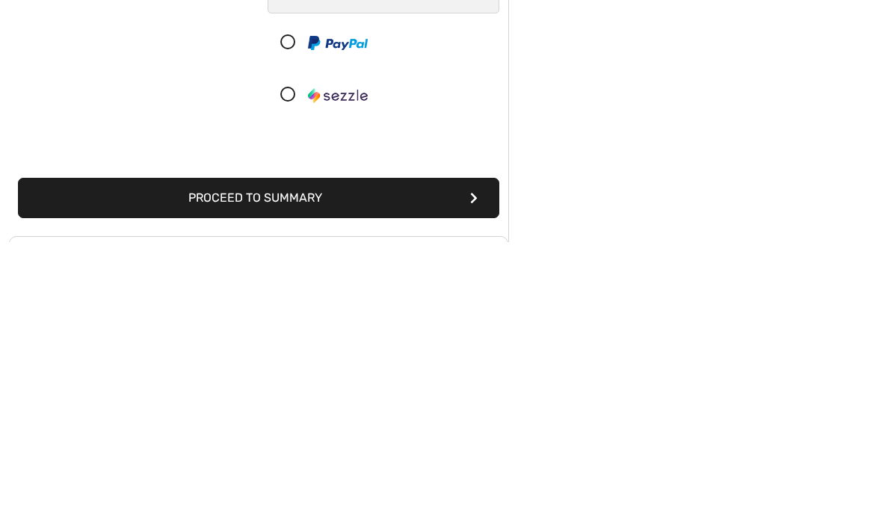
click at [473, 461] on icon "submit" at bounding box center [473, 467] width 7 height 12
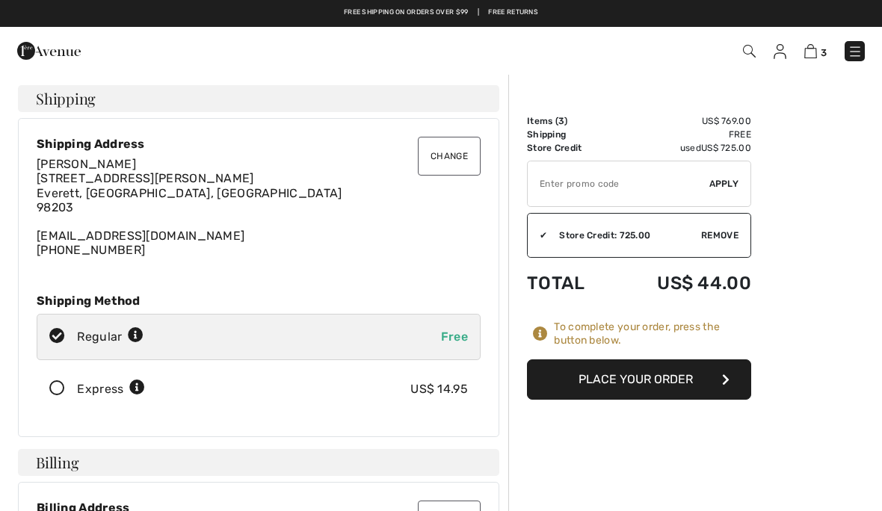
click at [724, 375] on icon "button" at bounding box center [725, 380] width 7 height 12
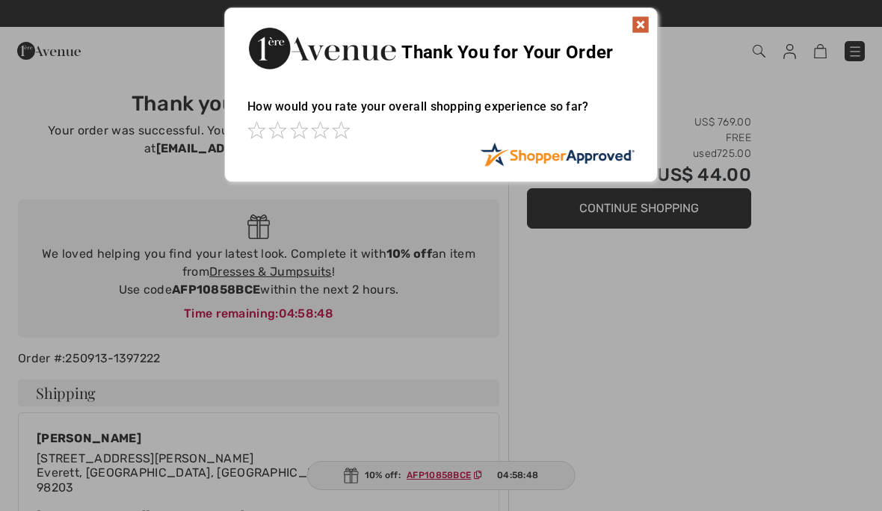
click at [641, 25] on img at bounding box center [641, 25] width 18 height 18
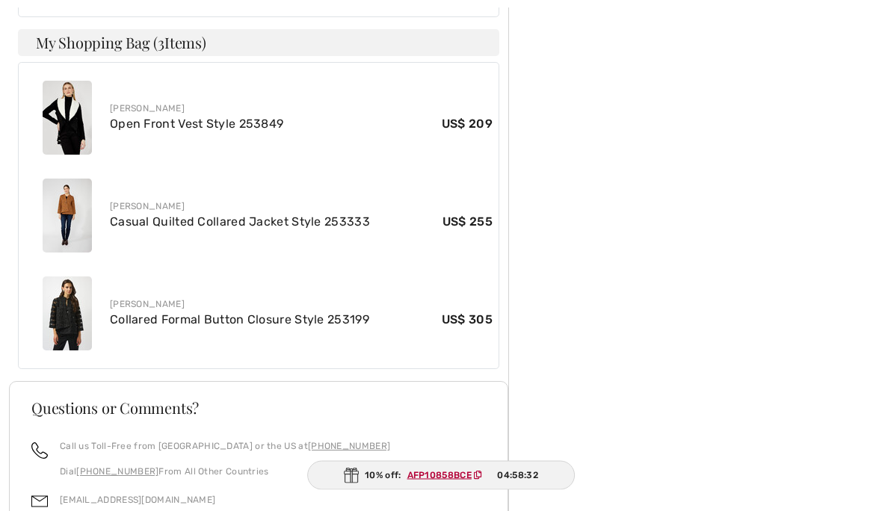
scroll to position [794, 0]
